Goal: Task Accomplishment & Management: Use online tool/utility

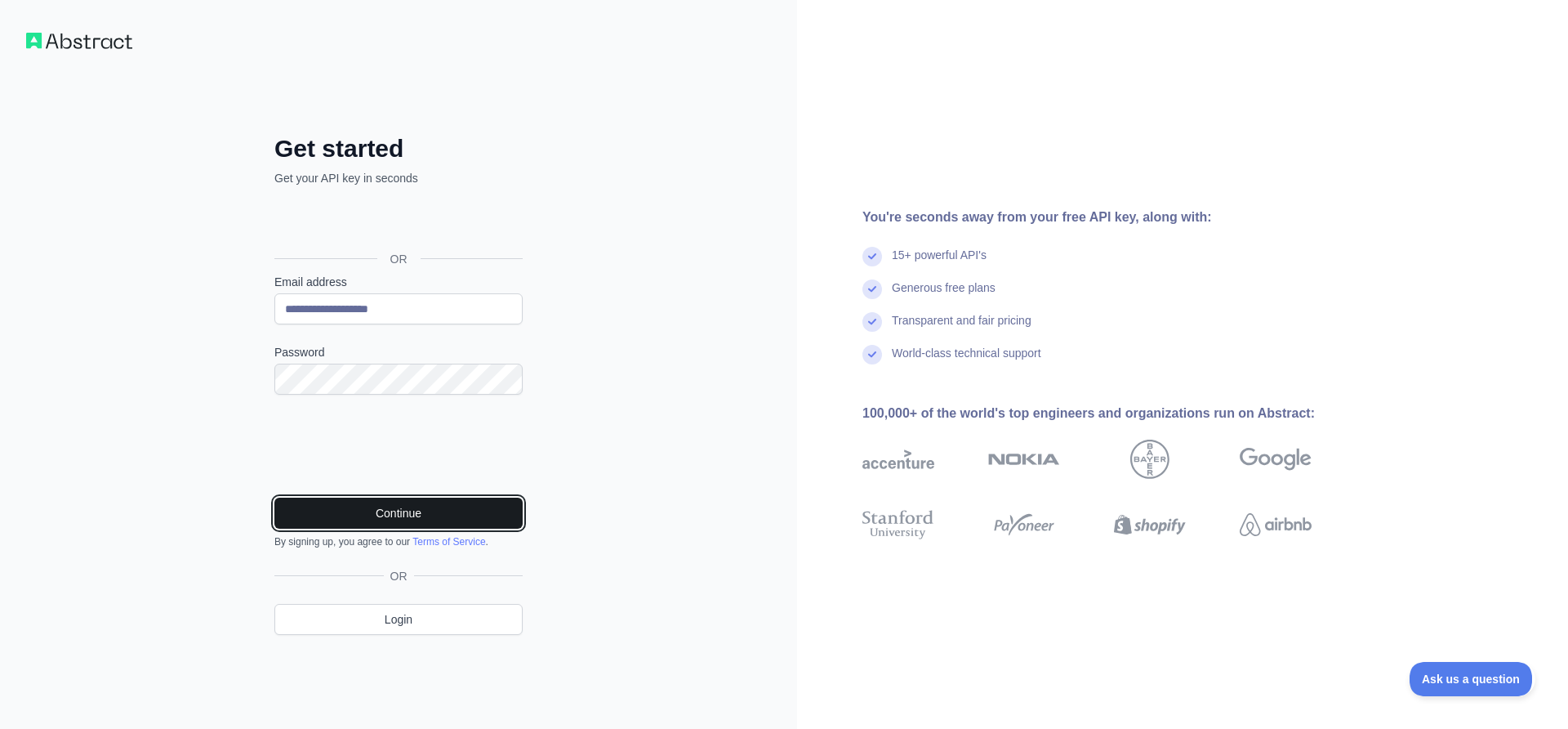
click at [393, 510] on button "Continue" at bounding box center [398, 513] width 248 height 31
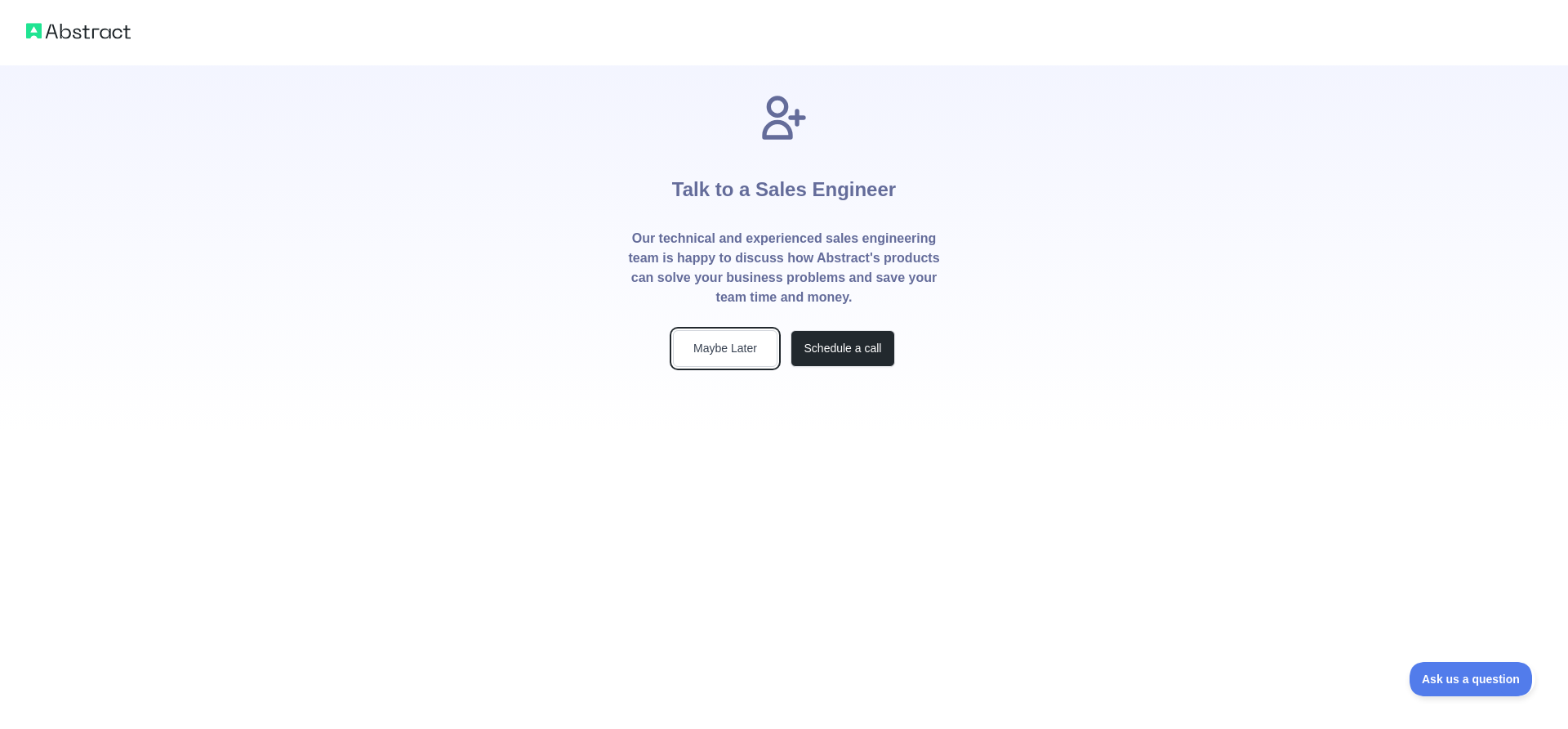
click at [746, 346] on button "Maybe Later" at bounding box center [725, 348] width 104 height 36
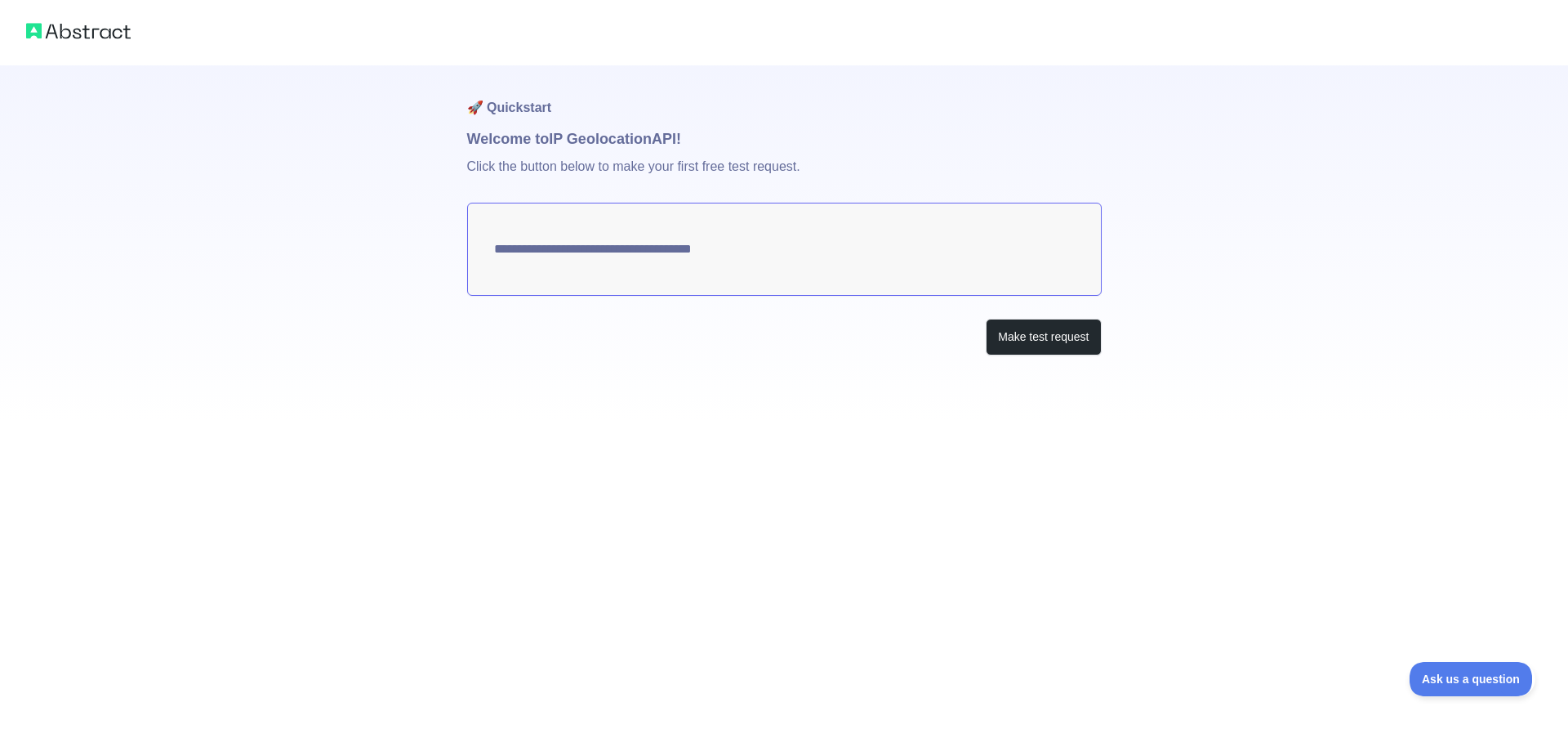
type textarea "**********"
click at [1024, 330] on button "Make test request" at bounding box center [1043, 336] width 115 height 36
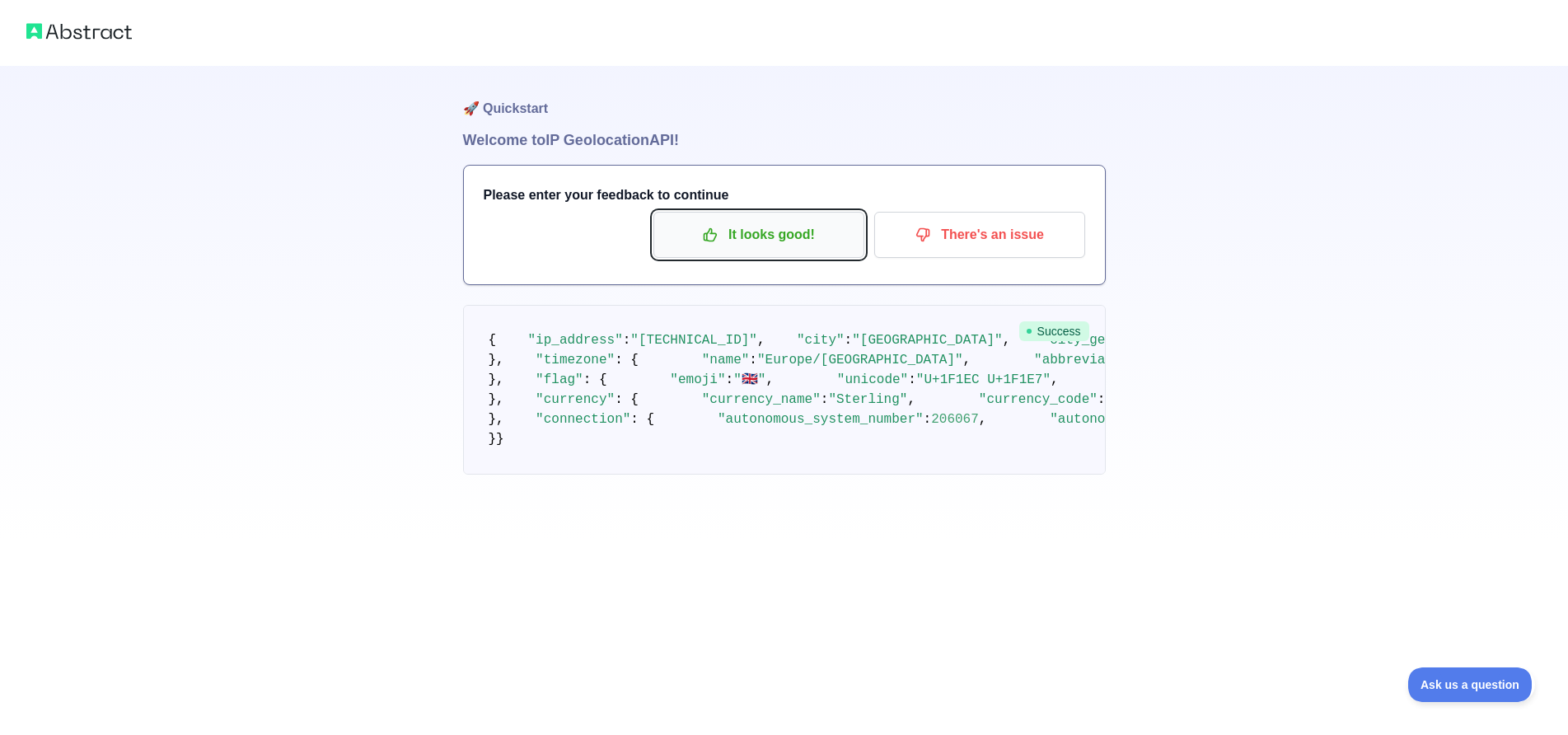
click at [766, 237] on p "It looks good!" at bounding box center [759, 235] width 186 height 28
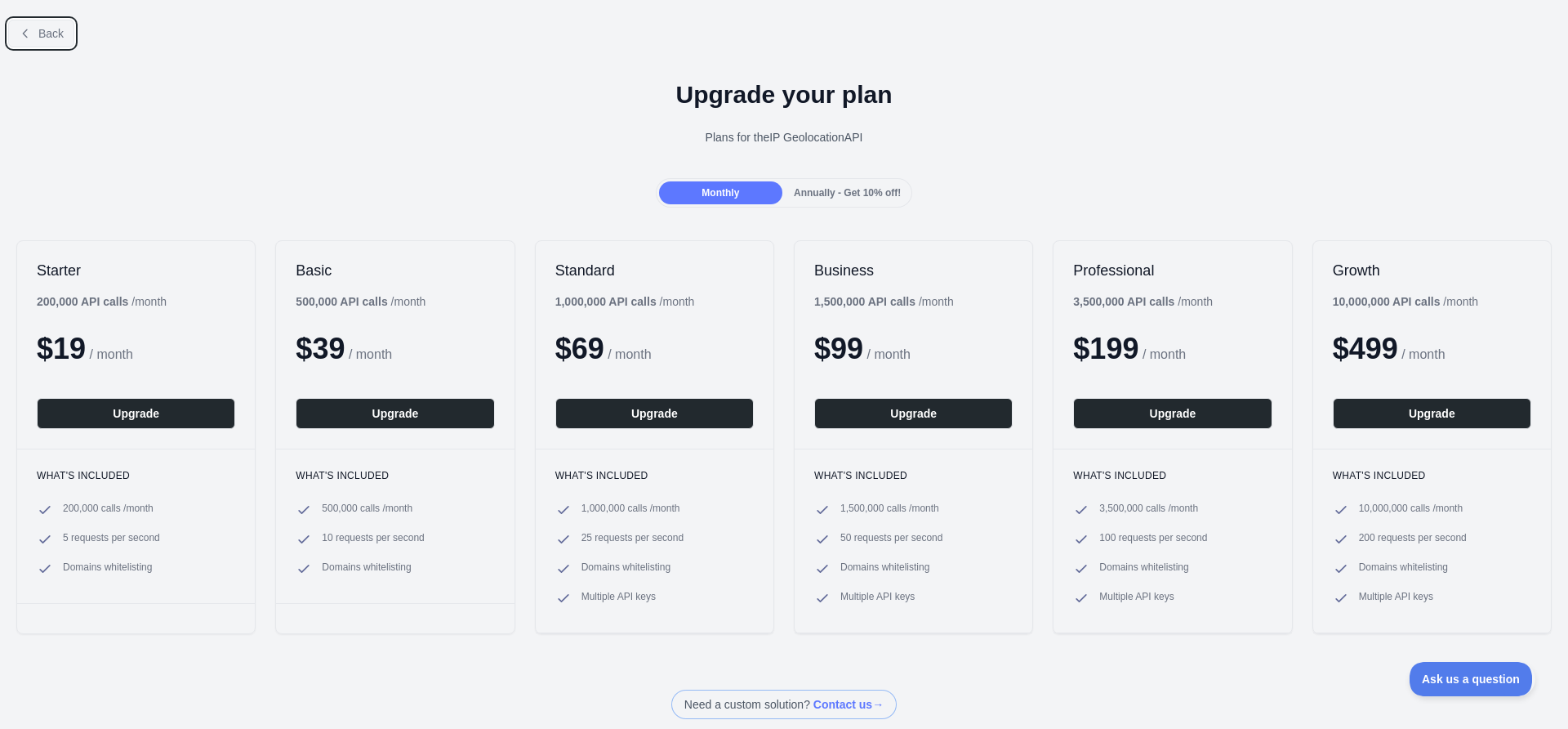
click at [40, 40] on span "Back" at bounding box center [51, 33] width 25 height 13
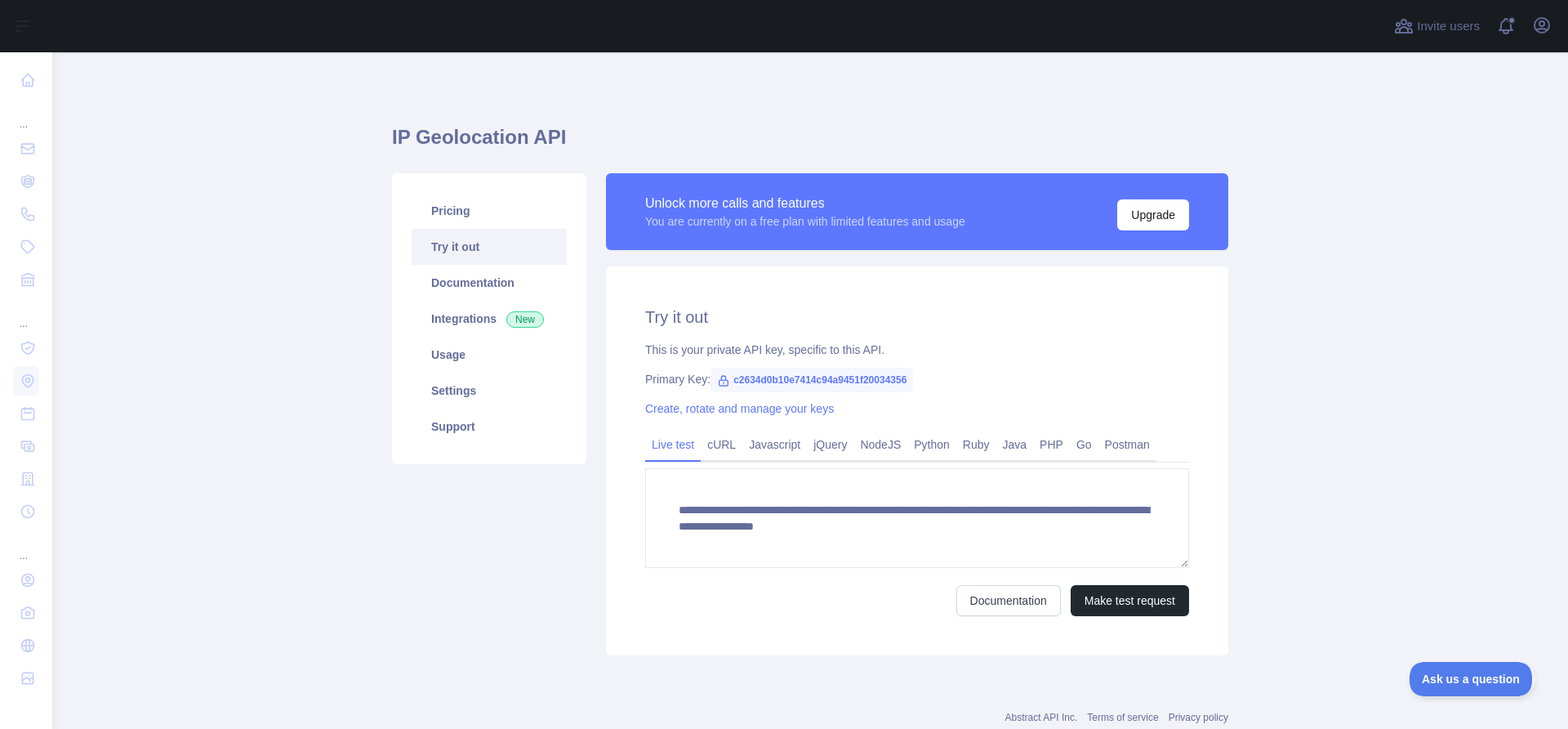
drag, startPoint x: 1024, startPoint y: 445, endPoint x: 856, endPoint y: 467, distance: 169.4
click at [1033, 445] on link "PHP" at bounding box center [1051, 444] width 36 height 26
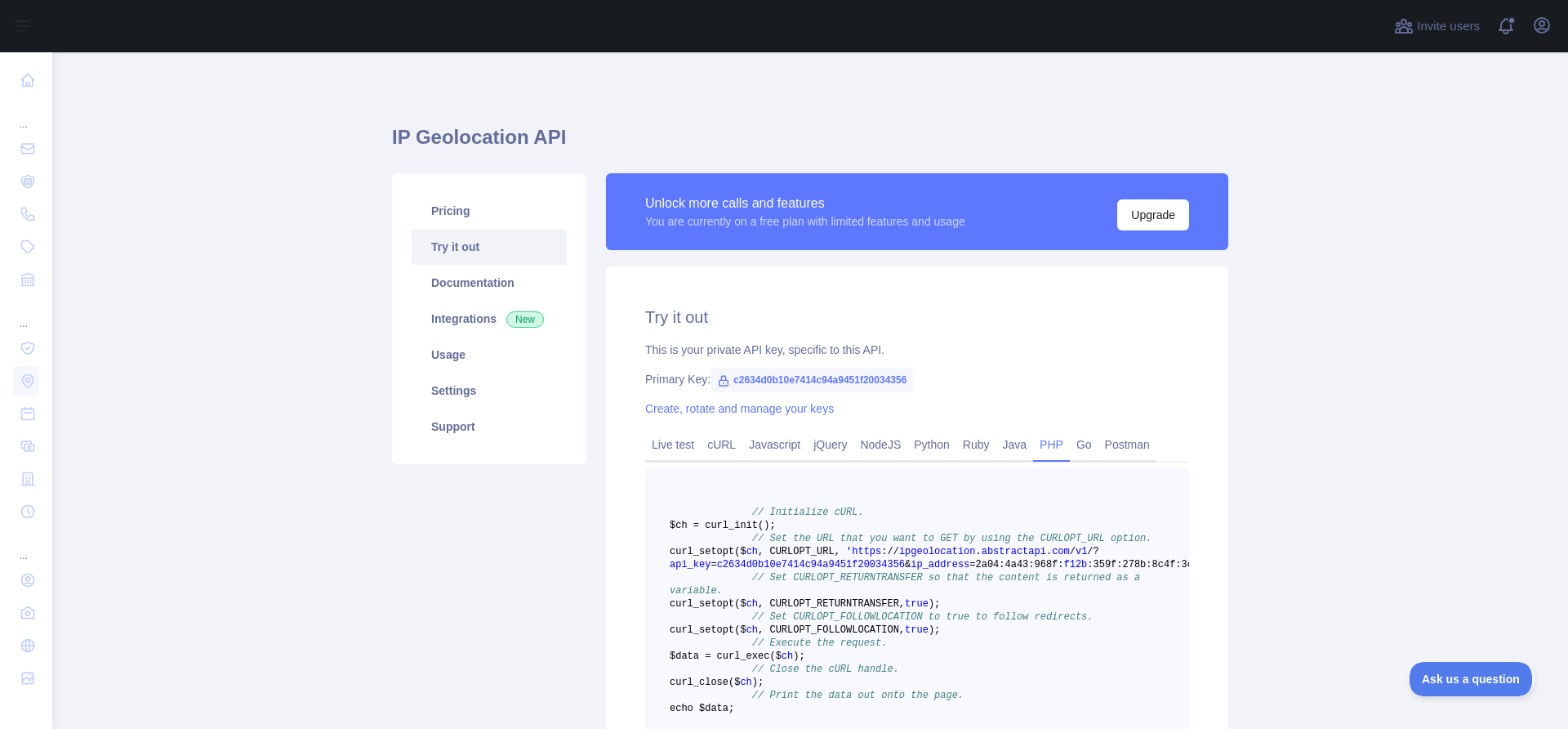
scroll to position [308, 0]
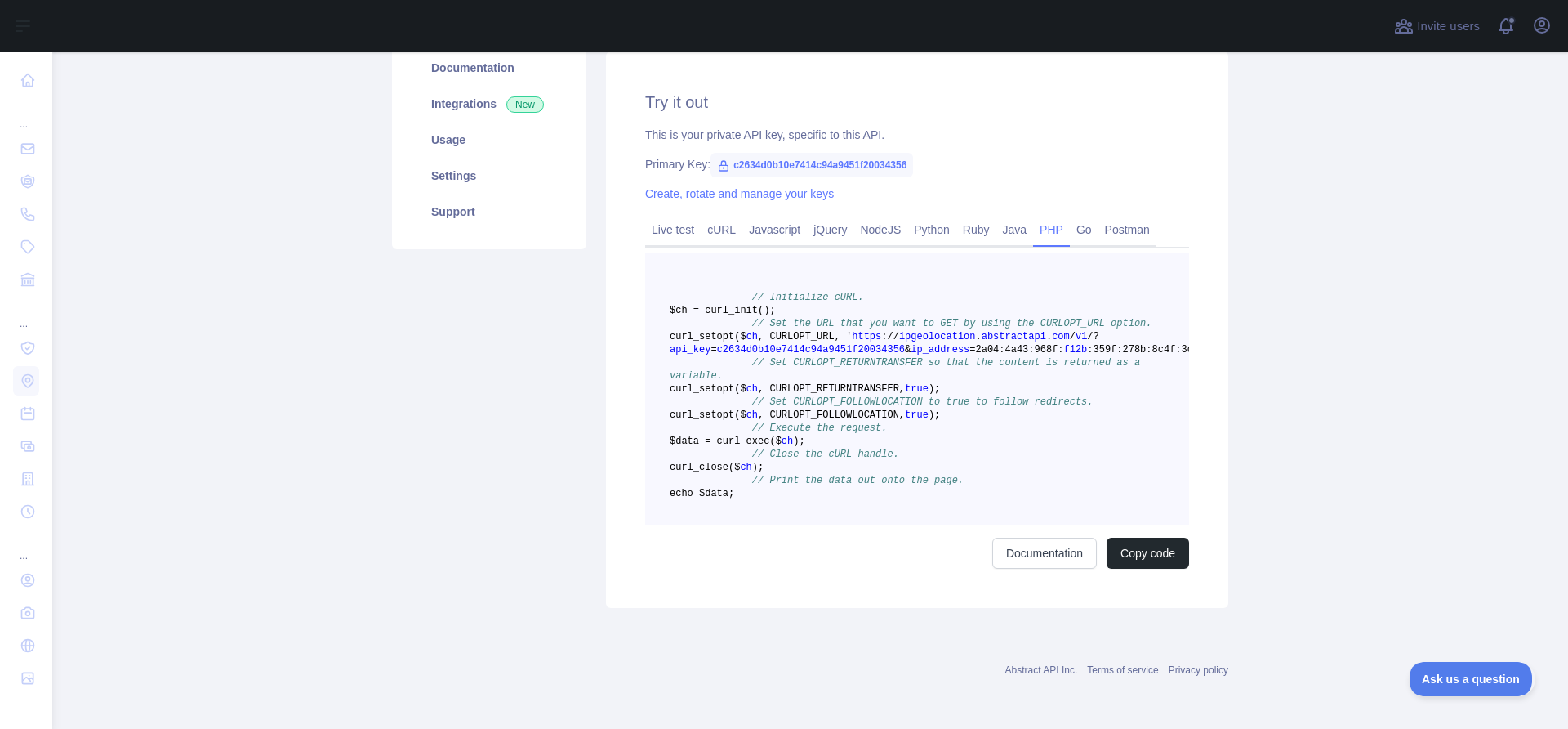
drag, startPoint x: 738, startPoint y: 207, endPoint x: 882, endPoint y: 471, distance: 300.7
click at [882, 471] on pre "// Initialize cURL. $ch = curl _init() ; // Set the URL that you want to GET by…" at bounding box center [917, 389] width 544 height 271
copy code "// Initialize cURL. $ch = curl _init() ; // Set the URL that you want to GET by…"
